Goal: Obtain resource: Download file/media

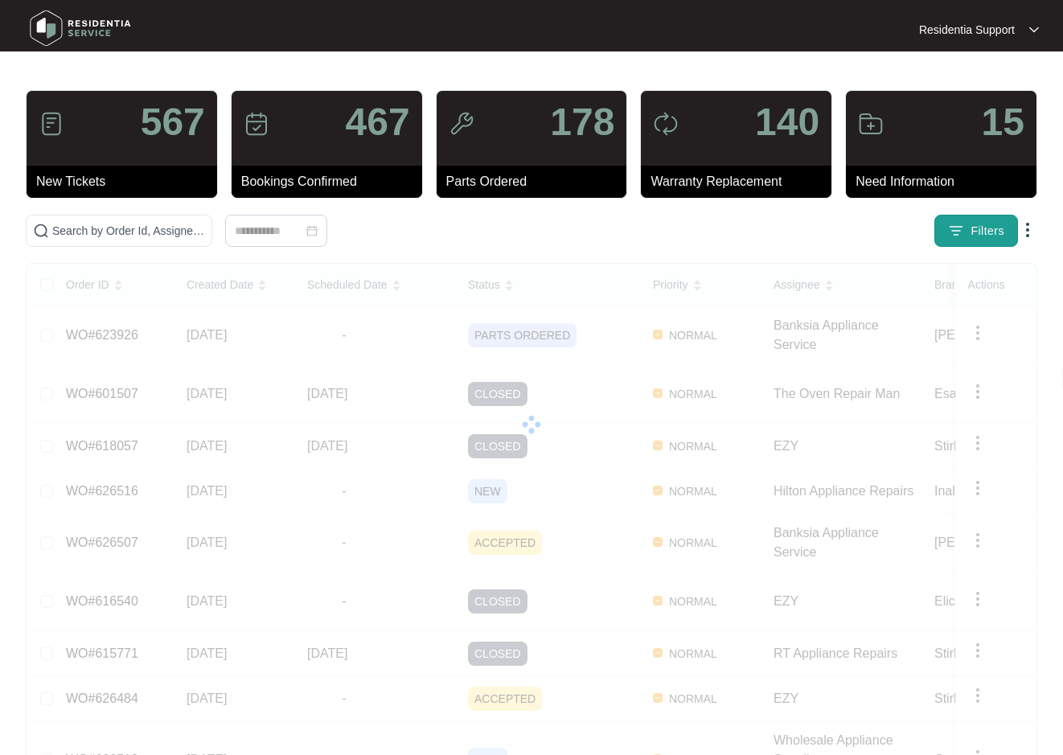
click at [972, 230] on span "Filters" at bounding box center [987, 231] width 34 height 17
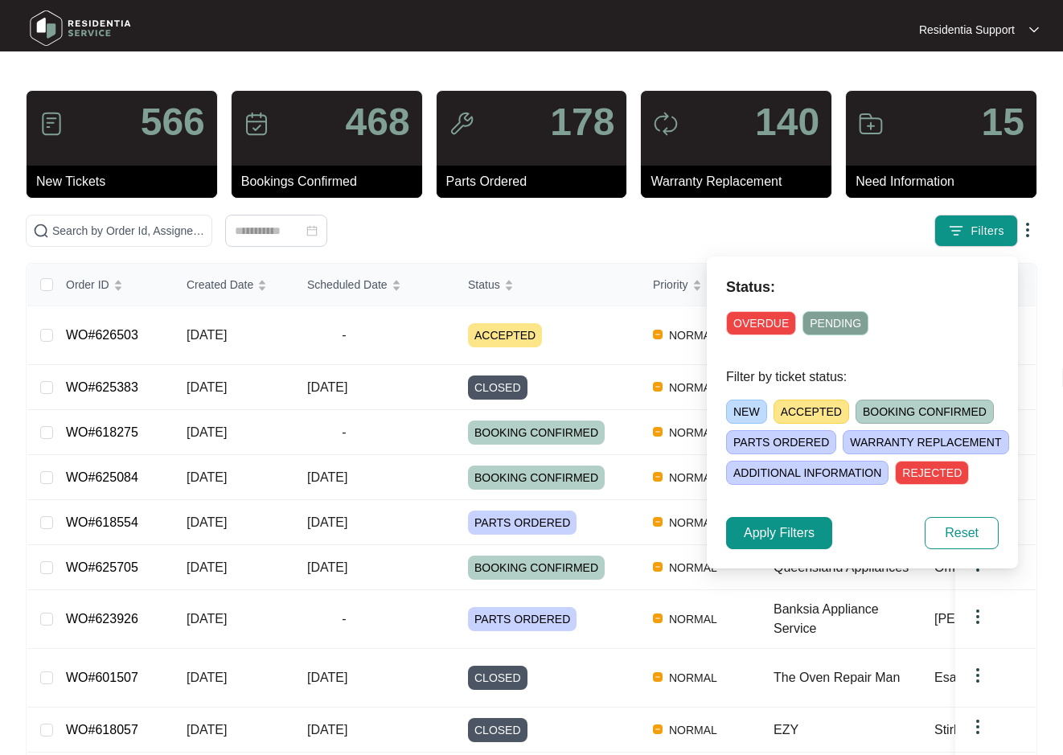
click at [772, 309] on div "OVERDUE PENDING" at bounding box center [862, 320] width 272 height 31
click at [768, 323] on span "OVERDUE" at bounding box center [761, 323] width 70 height 24
click at [780, 532] on span "Apply Filters" at bounding box center [778, 532] width 71 height 19
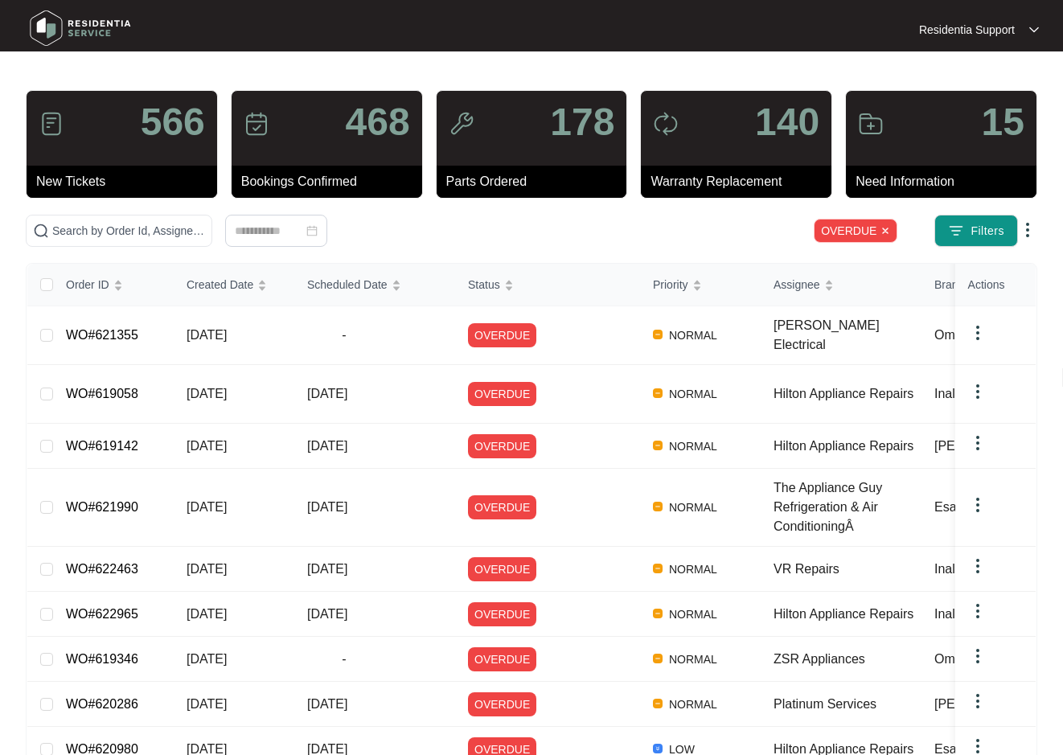
click at [1030, 230] on img at bounding box center [1027, 229] width 19 height 19
click at [986, 263] on span "Download Tickets CSV" at bounding box center [953, 261] width 142 height 18
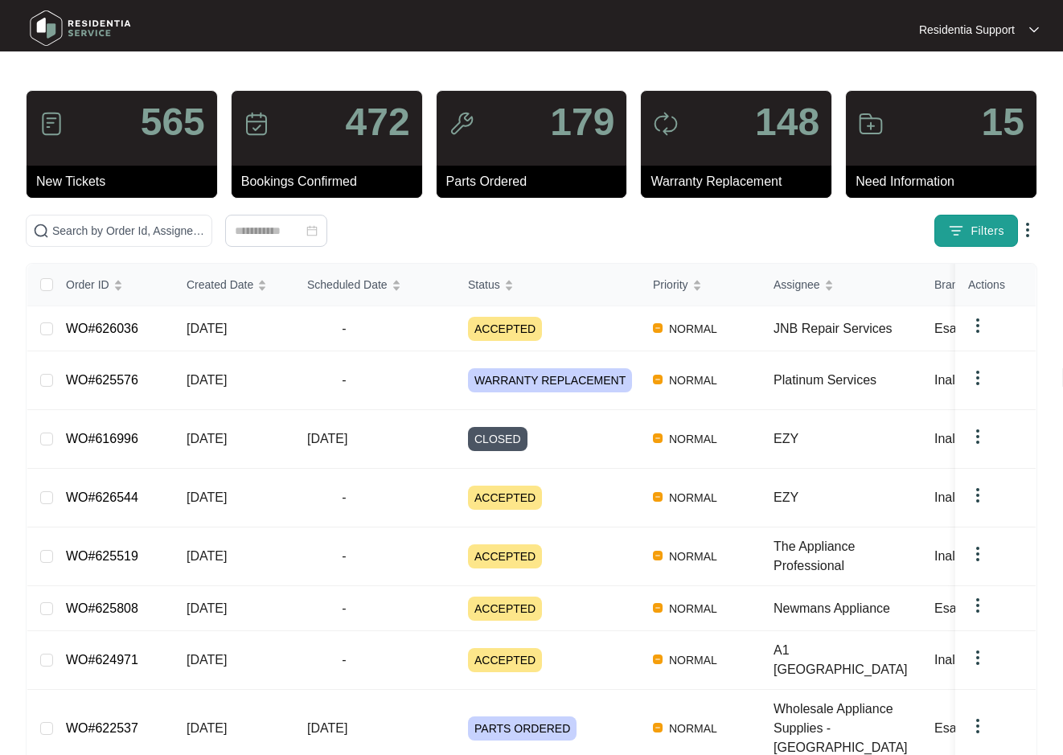
click at [952, 235] on img "button" at bounding box center [956, 231] width 16 height 16
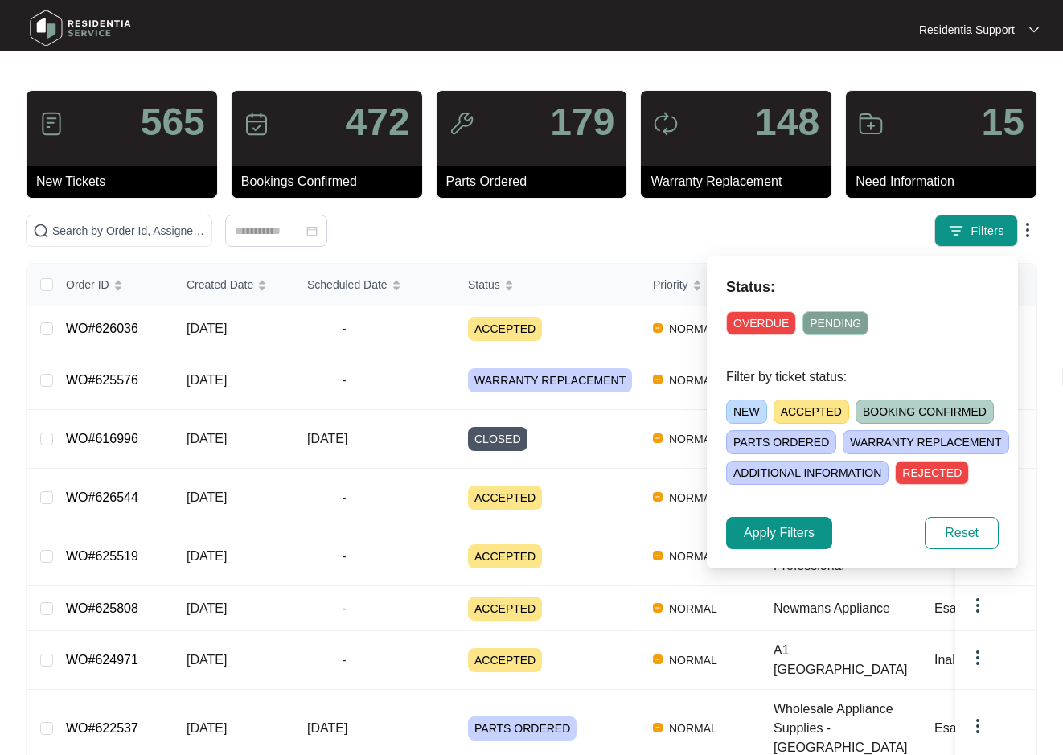
click at [766, 325] on span "OVERDUE" at bounding box center [761, 323] width 70 height 24
click at [792, 530] on span "Apply Filters" at bounding box center [778, 532] width 71 height 19
